Goal: Transaction & Acquisition: Purchase product/service

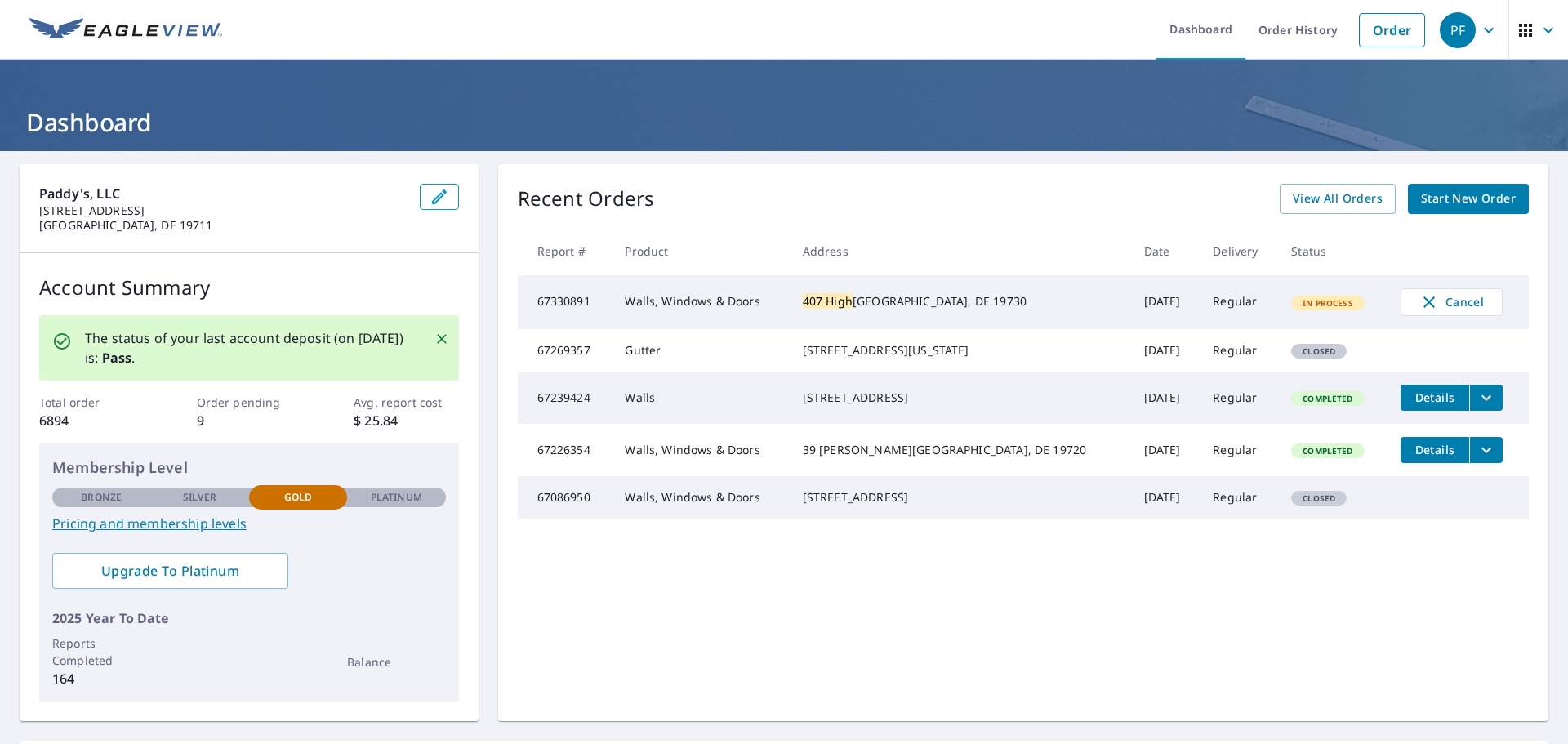
click at [1520, 34] on icon "button" at bounding box center [1526, 30] width 13 height 13
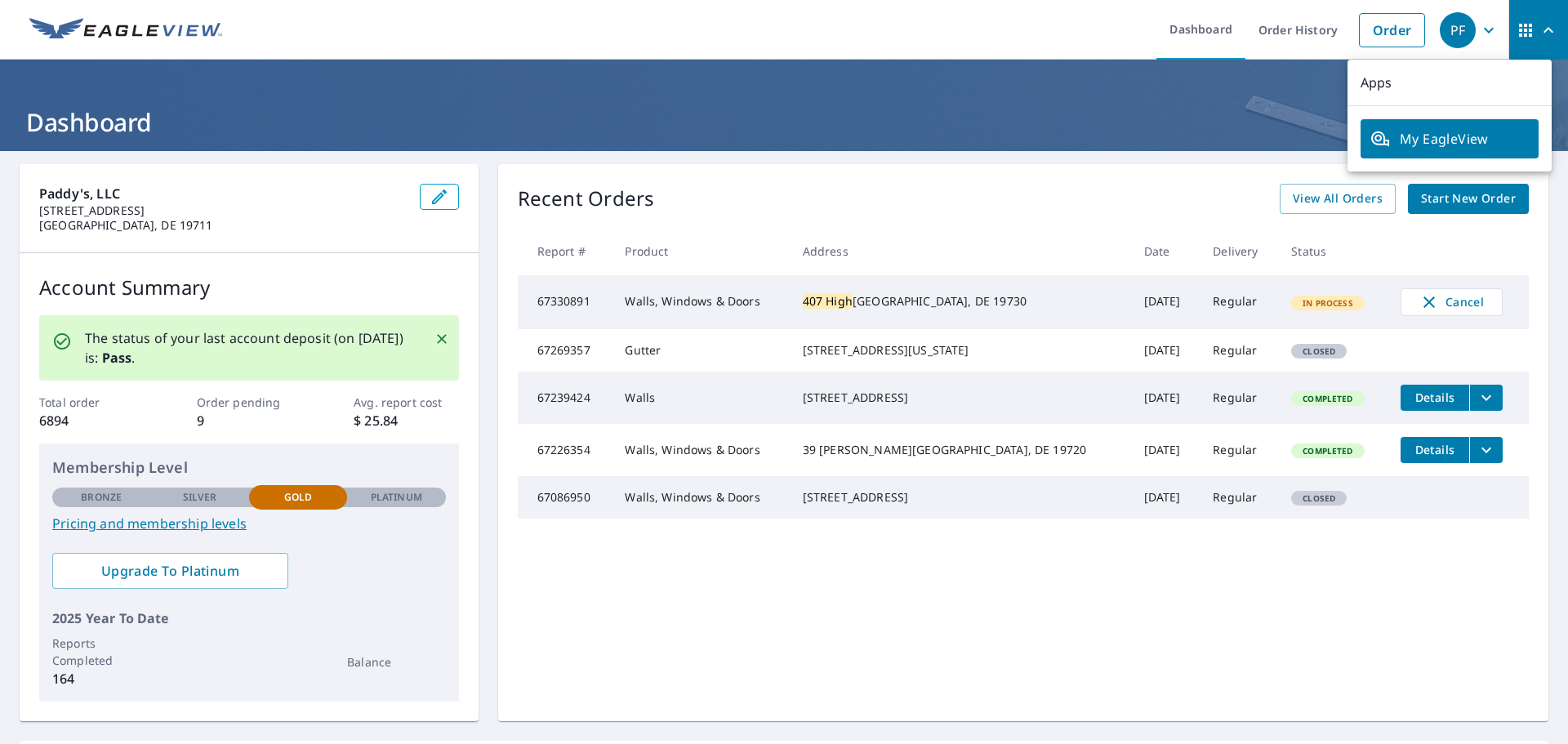
click at [424, 111] on h1 "Dashboard" at bounding box center [783, 122] width 1529 height 34
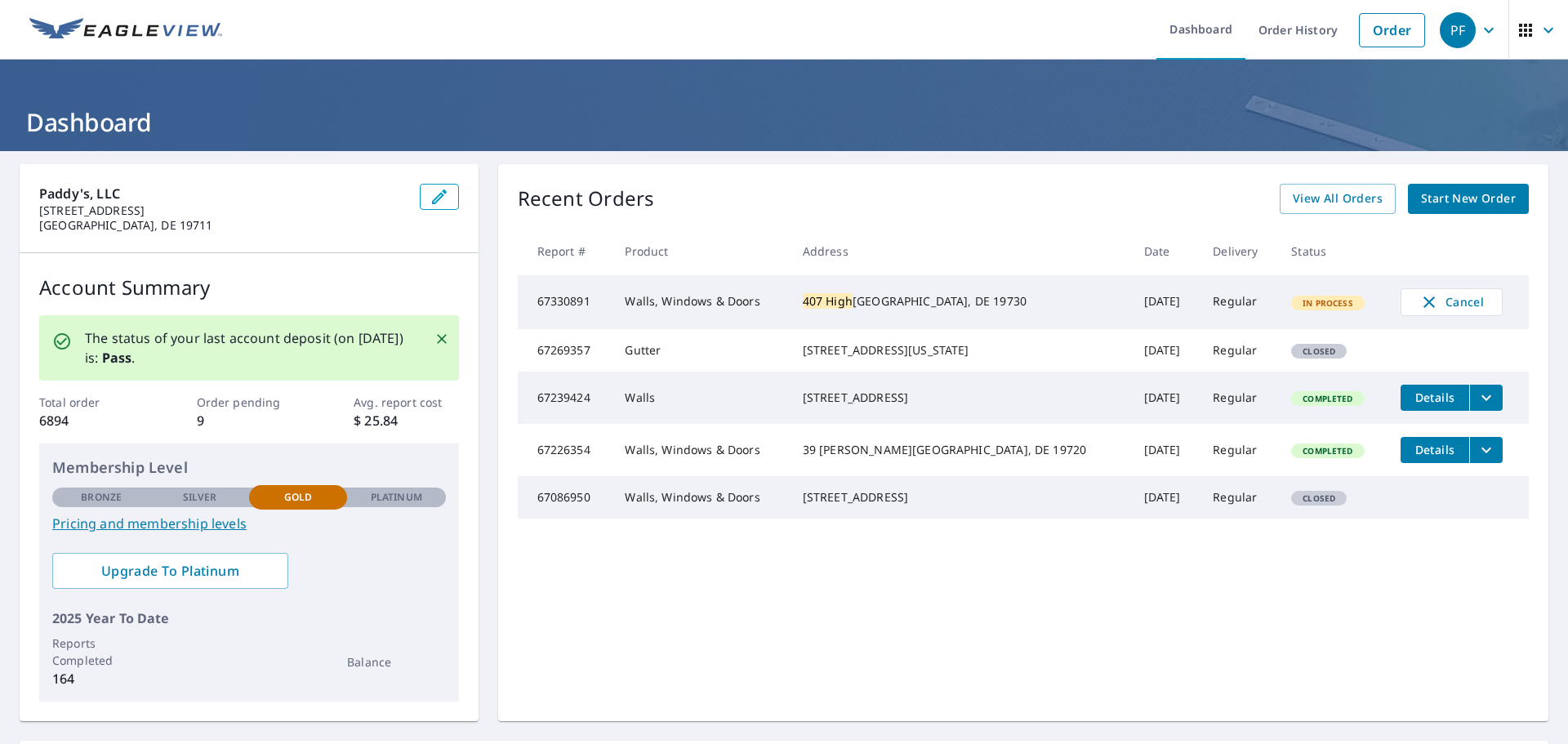
click at [116, 126] on h1 "Dashboard" at bounding box center [783, 122] width 1529 height 34
click at [894, 78] on header "Dashboard" at bounding box center [784, 105] width 1568 height 91
click at [1325, 197] on span "View All Orders" at bounding box center [1338, 199] width 90 height 20
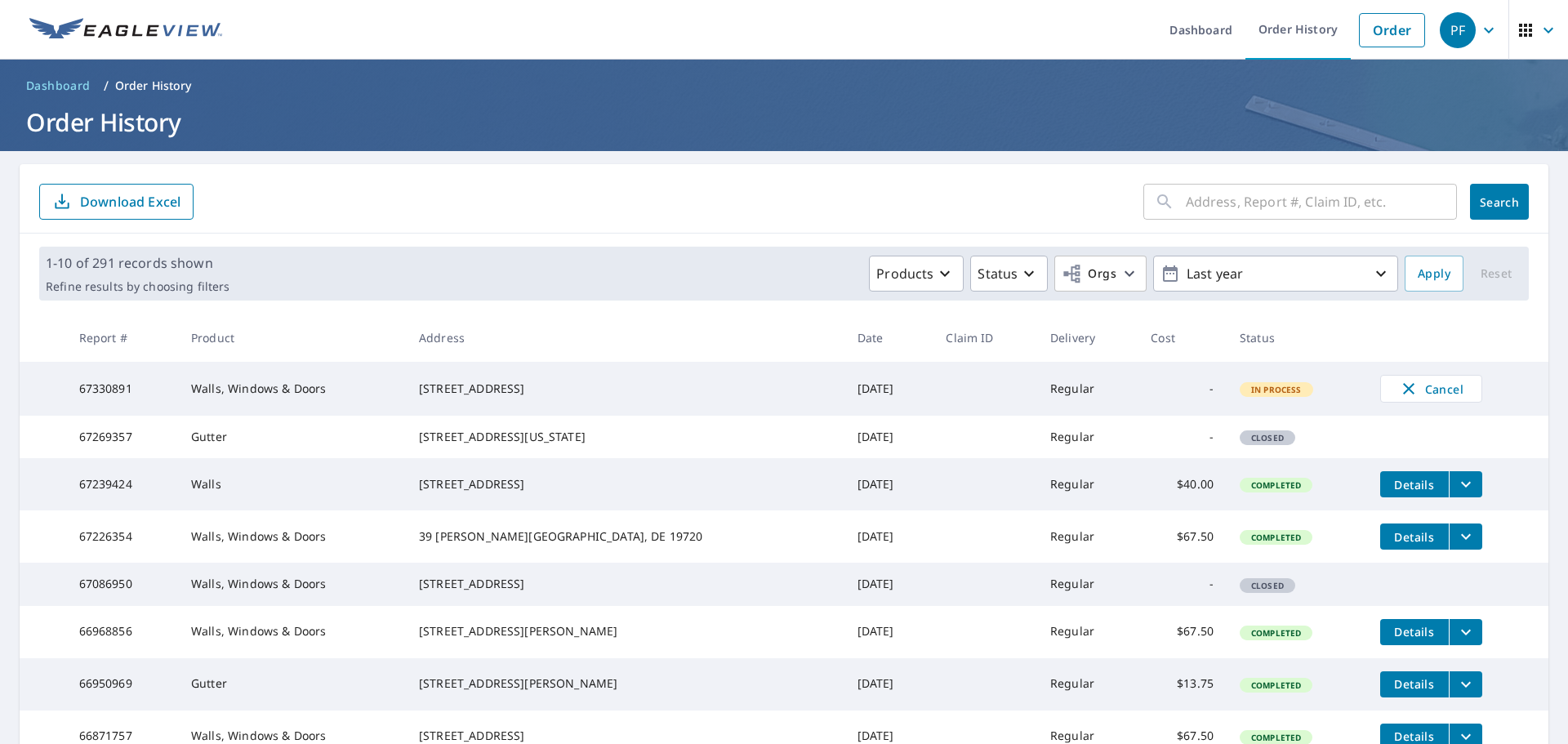
click at [565, 132] on h1 "Order History" at bounding box center [783, 122] width 1529 height 34
click at [0, 724] on main "​ Search Download Excel 1-10 of 291 records shown Refine results by choosing fi…" at bounding box center [784, 548] width 1568 height 795
click at [0, 606] on main "​ Search Download Excel 1-10 of 291 records shown Refine results by choosing fi…" at bounding box center [784, 548] width 1568 height 795
click at [774, 116] on h1 "Order History" at bounding box center [783, 122] width 1529 height 34
click at [497, 195] on form "​ Search Download Excel" at bounding box center [784, 201] width 1489 height 36
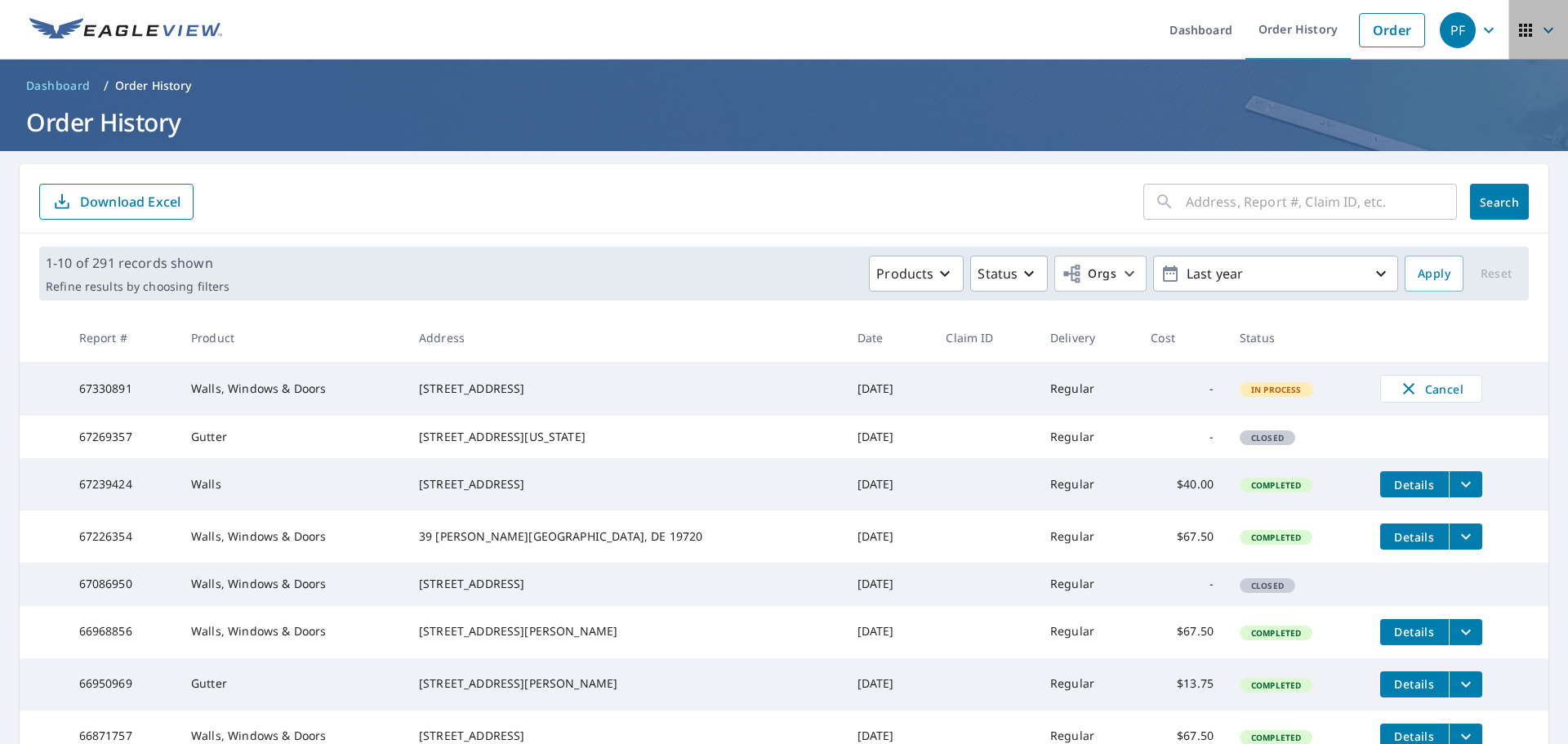
click at [1523, 32] on span "button" at bounding box center [1539, 30] width 46 height 39
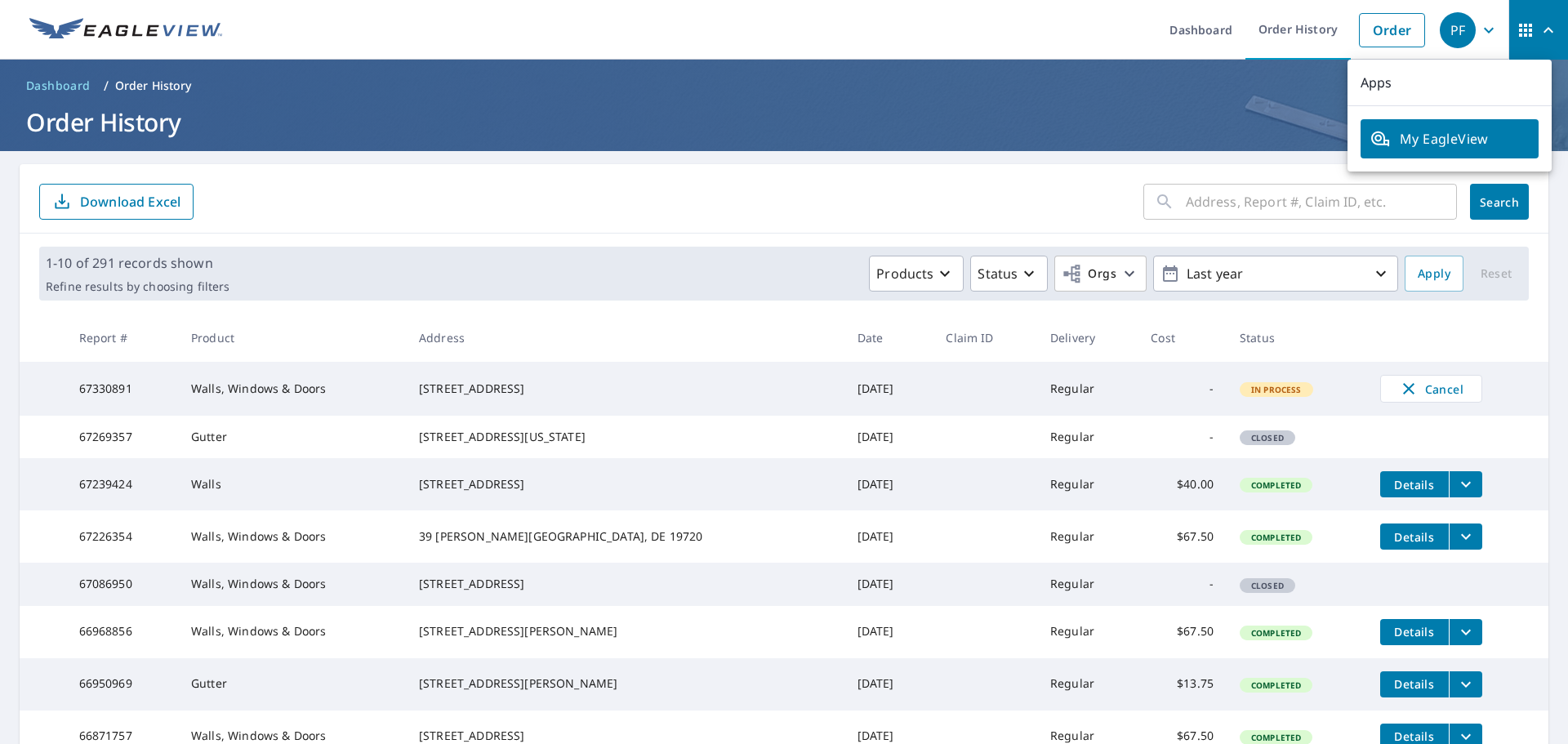
drag, startPoint x: 1186, startPoint y: 28, endPoint x: 1187, endPoint y: 81, distance: 53.0
click at [1187, 28] on link "Dashboard" at bounding box center [1201, 29] width 89 height 59
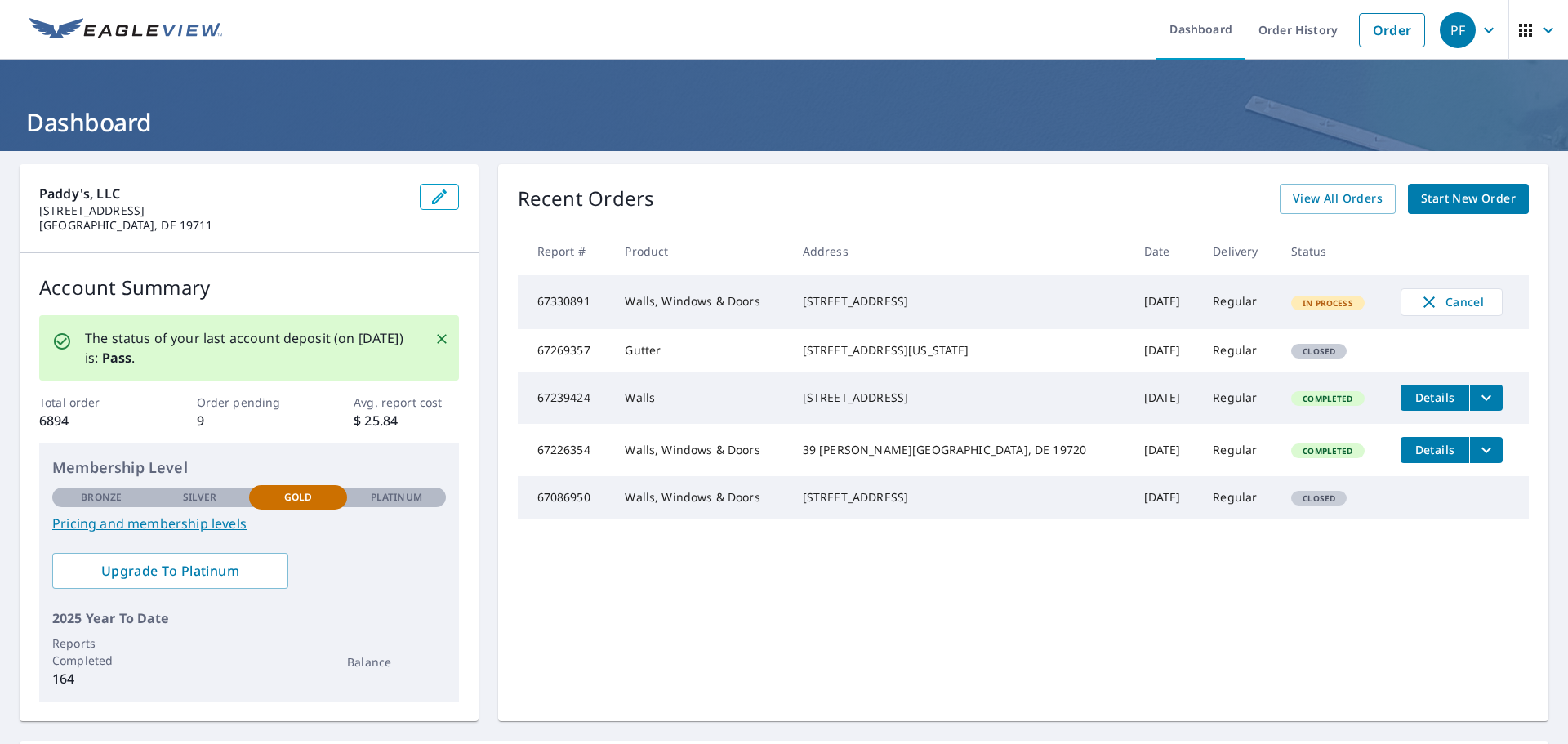
drag, startPoint x: 656, startPoint y: 658, endPoint x: 674, endPoint y: 640, distance: 25.5
click at [657, 658] on div "Recent Orders View All Orders Start New Order Report # Product Address Date Del…" at bounding box center [1024, 442] width 1050 height 557
click at [1320, 201] on span "View All Orders" at bounding box center [1338, 199] width 90 height 20
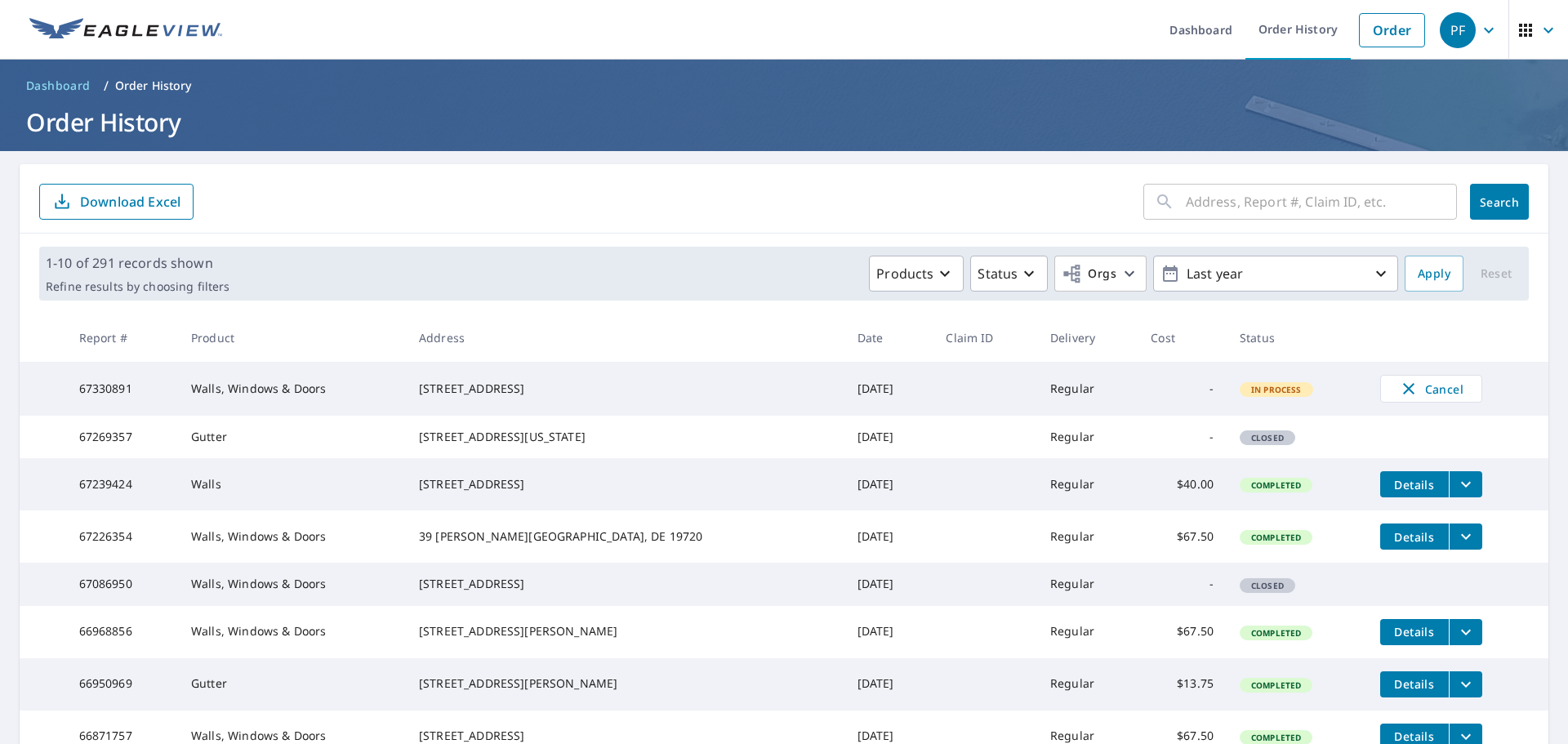
click at [1255, 204] on input "text" at bounding box center [1322, 202] width 271 height 46
drag, startPoint x: 1219, startPoint y: 199, endPoint x: 1269, endPoint y: 209, distance: 51.0
click at [1270, 209] on input "133 Vicotria" at bounding box center [1306, 202] width 240 height 46
type input "133 Victoria falls lane"
click button "Search" at bounding box center [1499, 201] width 59 height 36
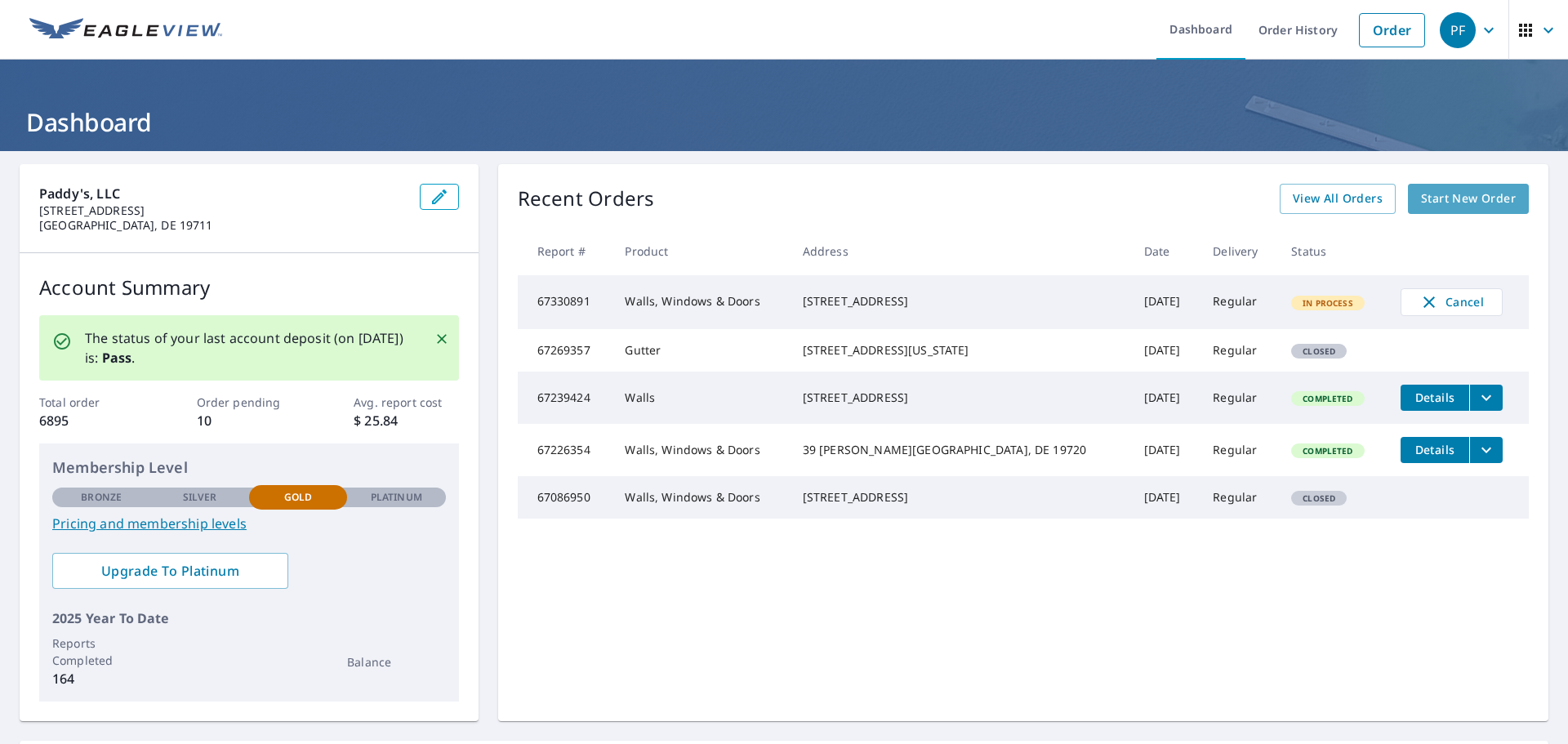
click at [1444, 204] on span "Start New Order" at bounding box center [1468, 199] width 95 height 20
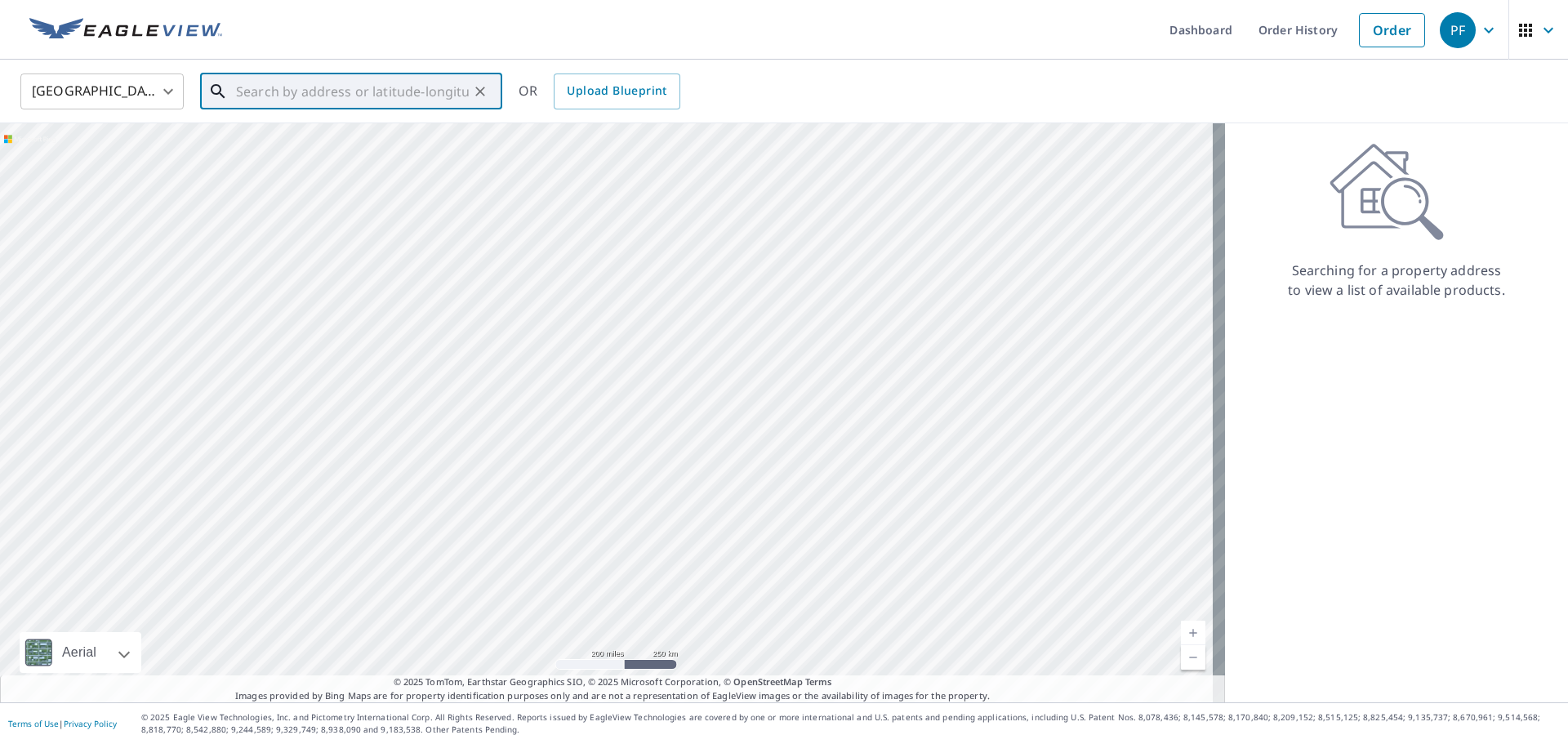
click at [276, 96] on input "text" at bounding box center [353, 91] width 233 height 46
click at [271, 139] on span "133 Victoria Falls Ln" at bounding box center [361, 138] width 256 height 19
type input "133 Victoria Falls Ln Wilmington, DE 19808"
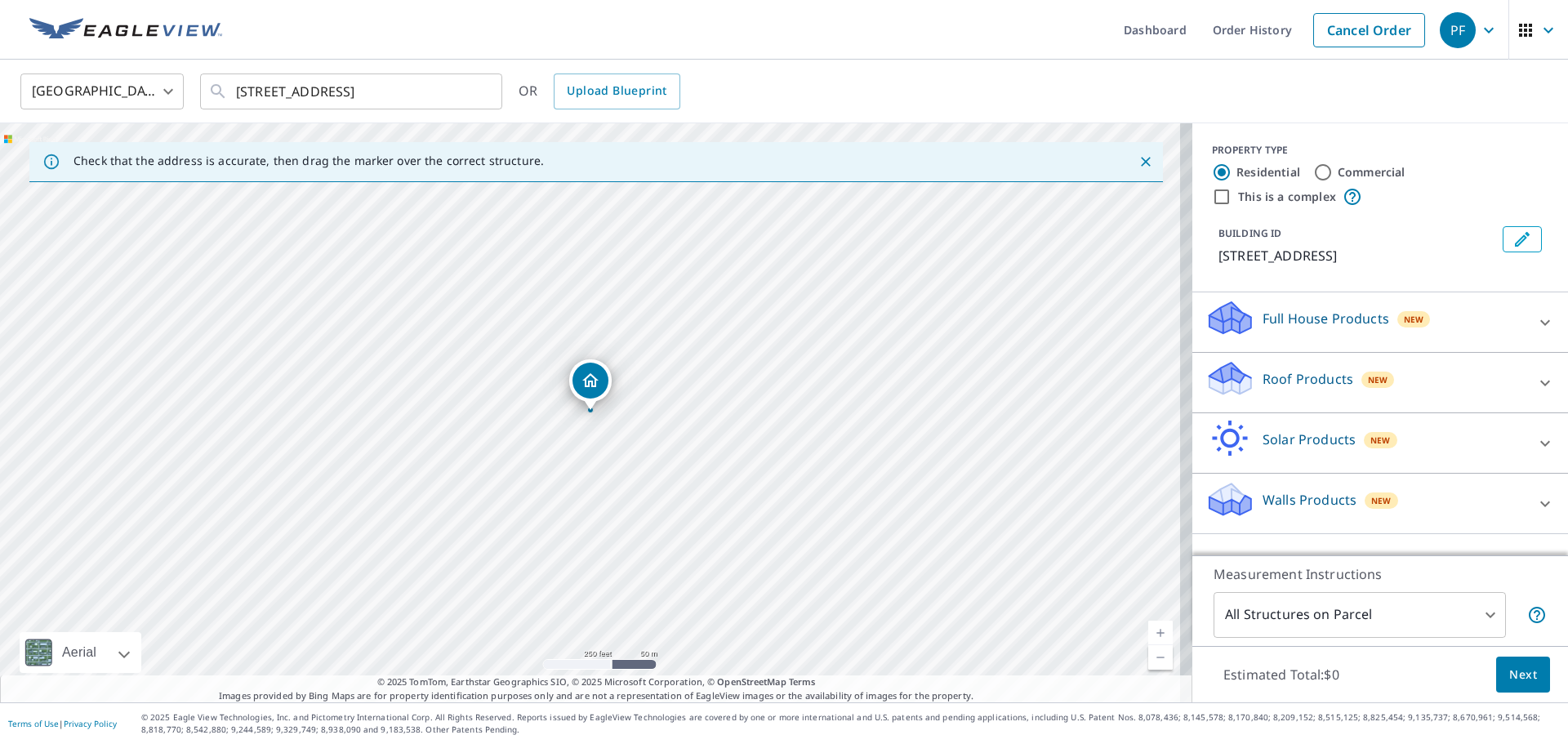
click at [1284, 385] on p "Roof Products" at bounding box center [1308, 379] width 90 height 19
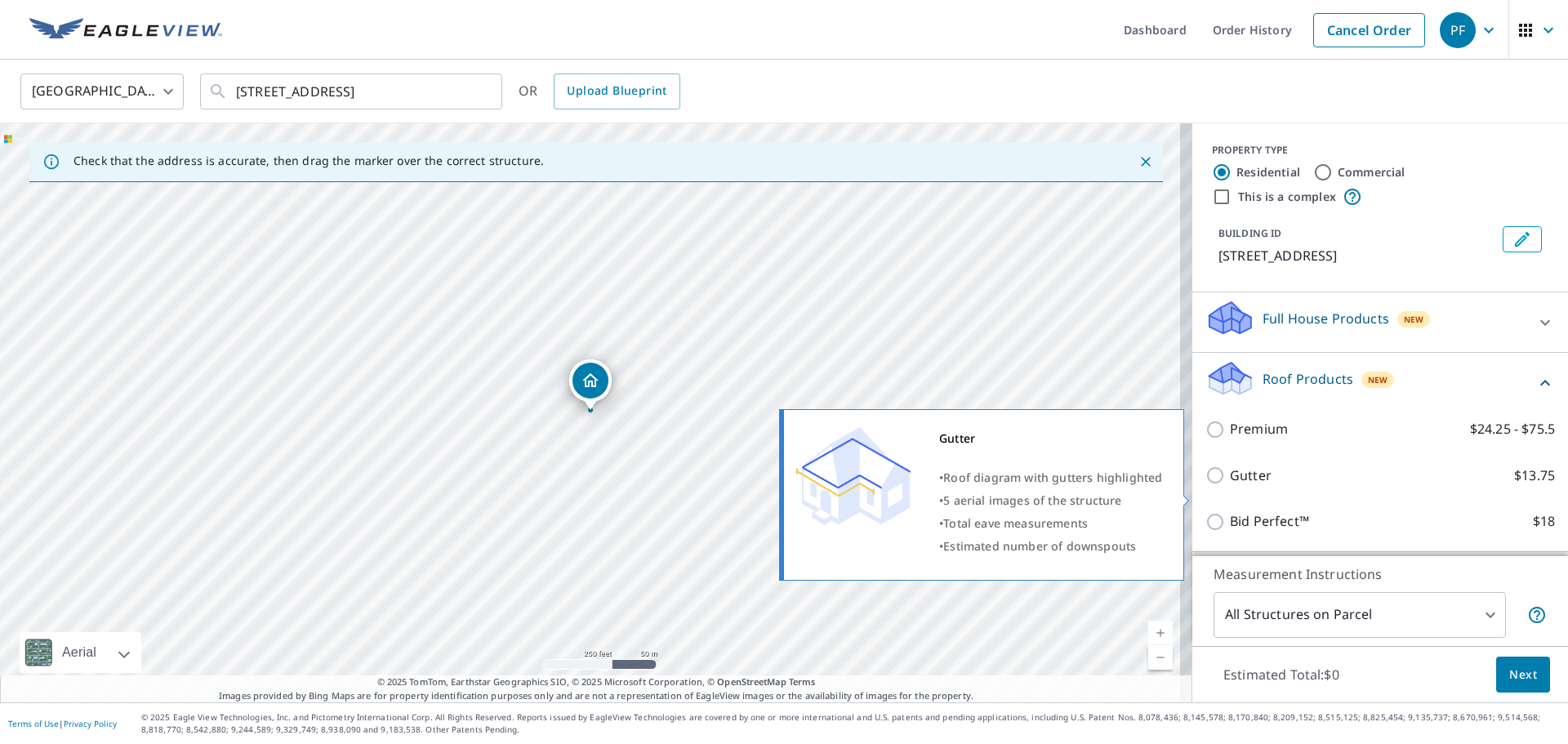
click at [1251, 486] on p "Gutter" at bounding box center [1251, 476] width 42 height 20
click at [1230, 485] on input "Gutter $13.75" at bounding box center [1217, 475] width 24 height 19
checkbox input "true"
type input "1"
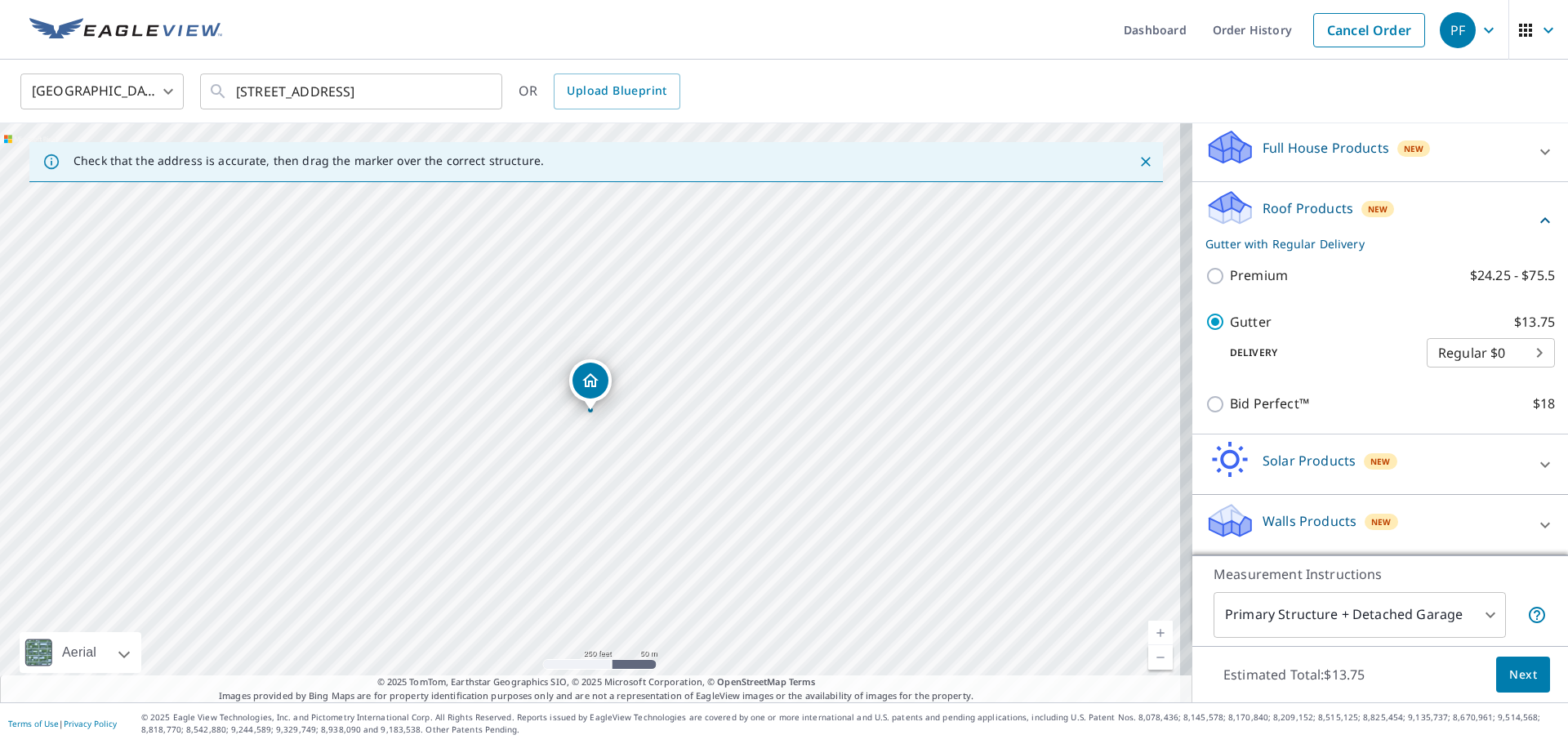
scroll to position [190, 0]
click at [1509, 672] on span "Next" at bounding box center [1523, 675] width 28 height 20
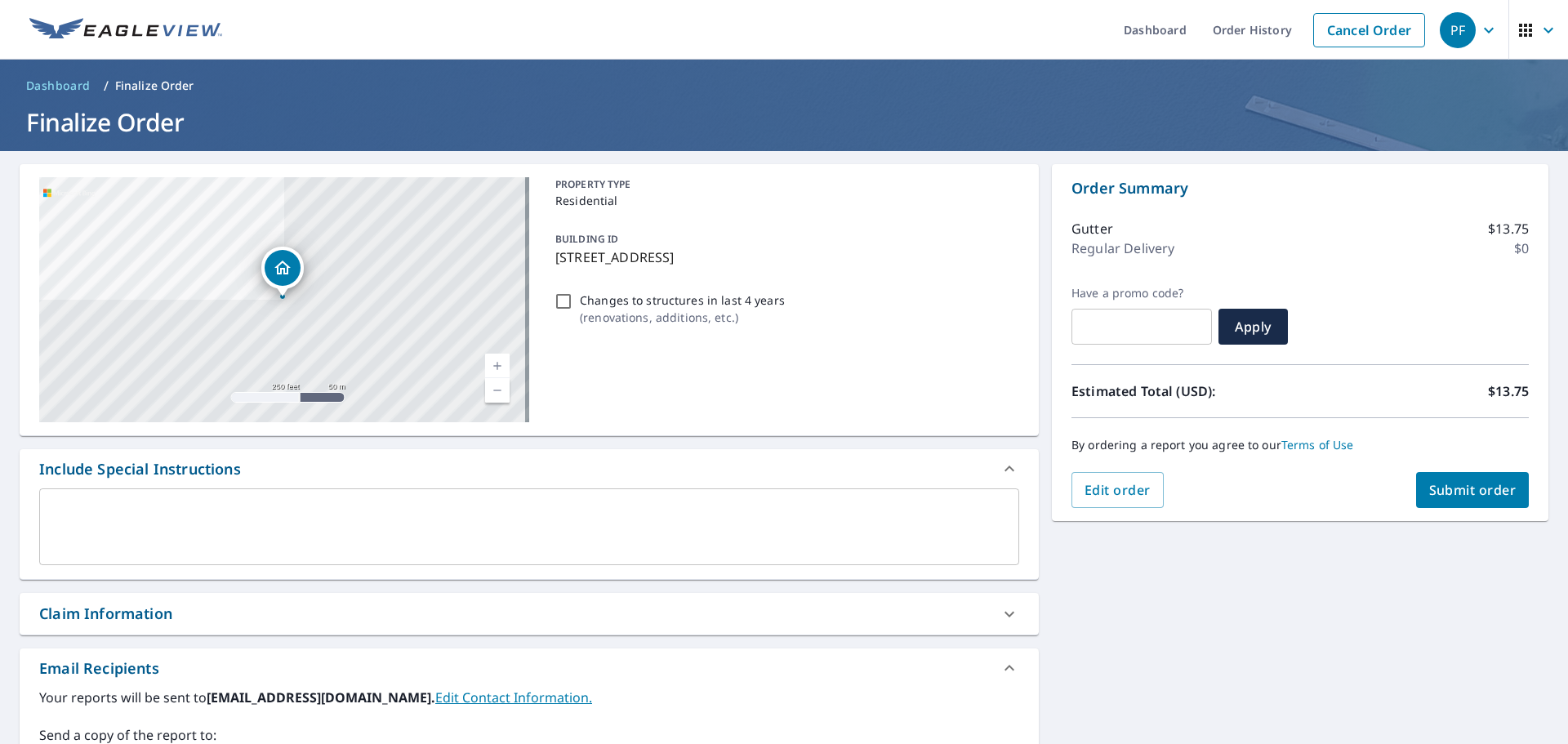
click at [1457, 495] on span "Submit order" at bounding box center [1473, 489] width 87 height 18
